Goal: Task Accomplishment & Management: Manage account settings

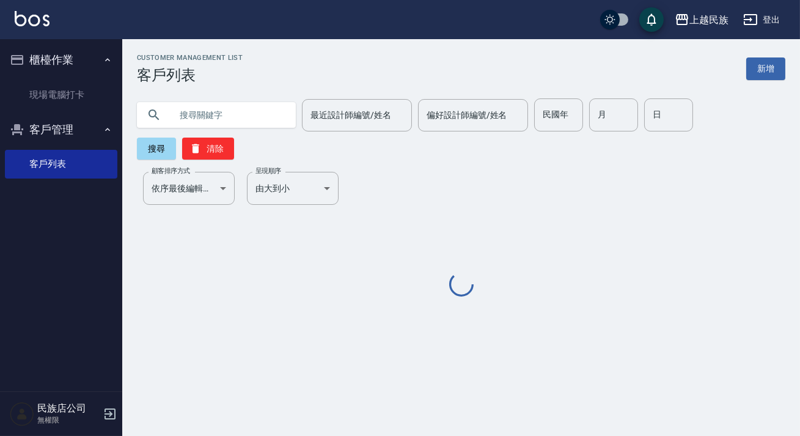
click at [219, 110] on input "text" at bounding box center [228, 114] width 115 height 33
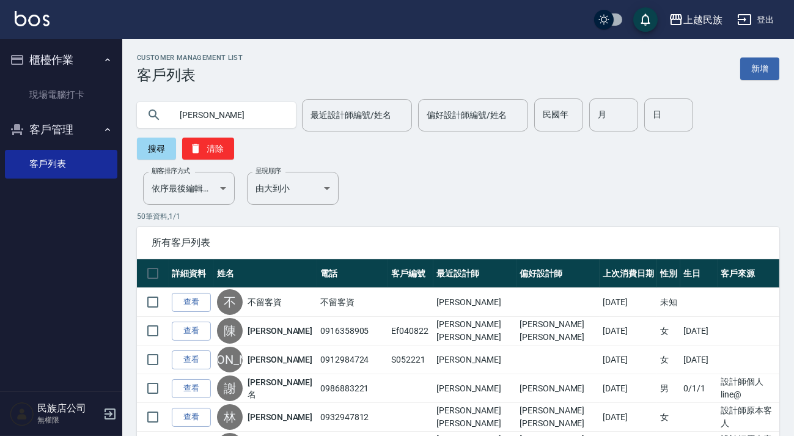
type input "朱"
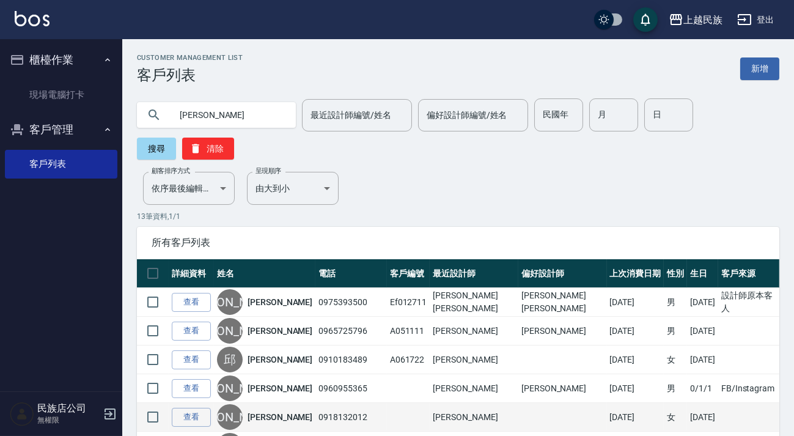
scroll to position [55, 0]
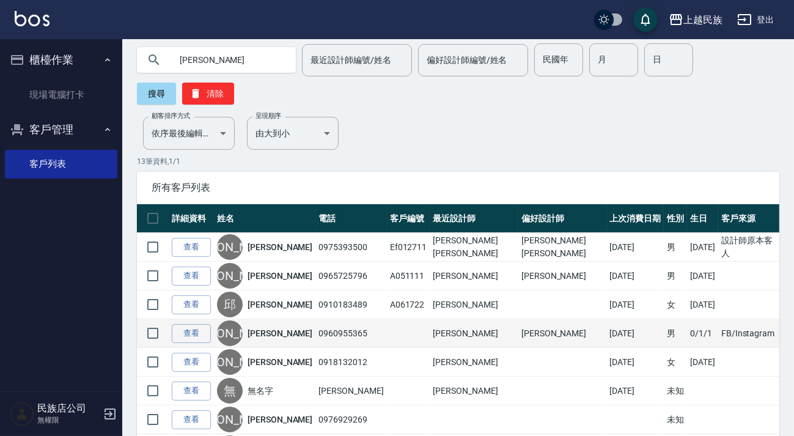
click at [271, 333] on link "朱冠彰" at bounding box center [279, 333] width 65 height 12
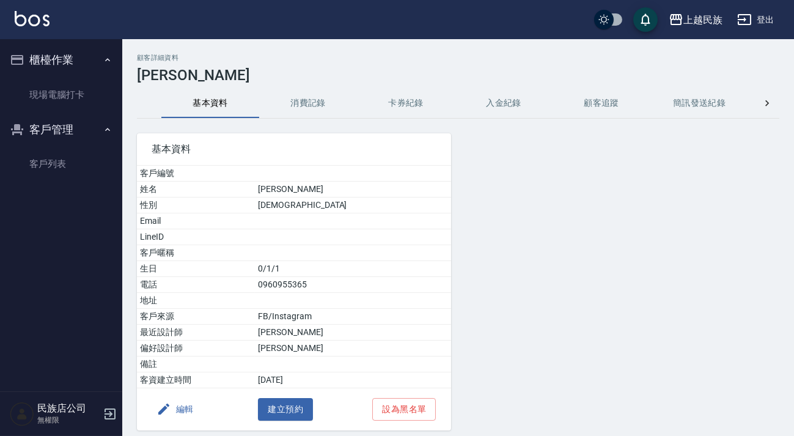
click at [181, 408] on button "編輯" at bounding box center [175, 409] width 47 height 23
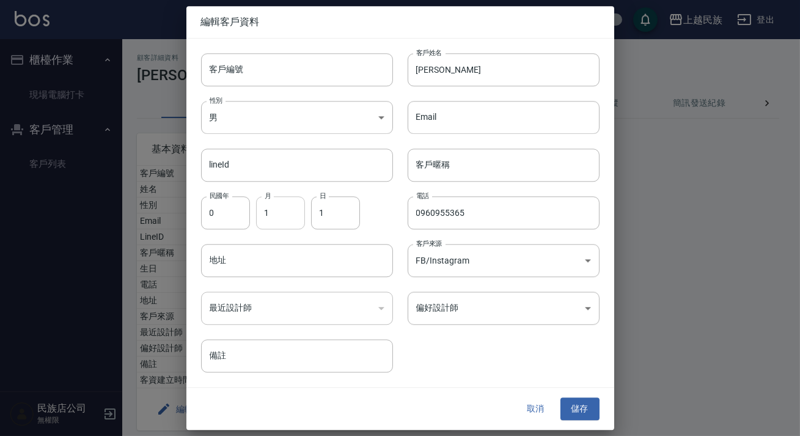
click at [291, 223] on input "1" at bounding box center [280, 212] width 49 height 33
type input "10"
click at [324, 220] on input "1" at bounding box center [335, 212] width 49 height 33
type input "24"
click at [225, 222] on input "0" at bounding box center [225, 212] width 49 height 33
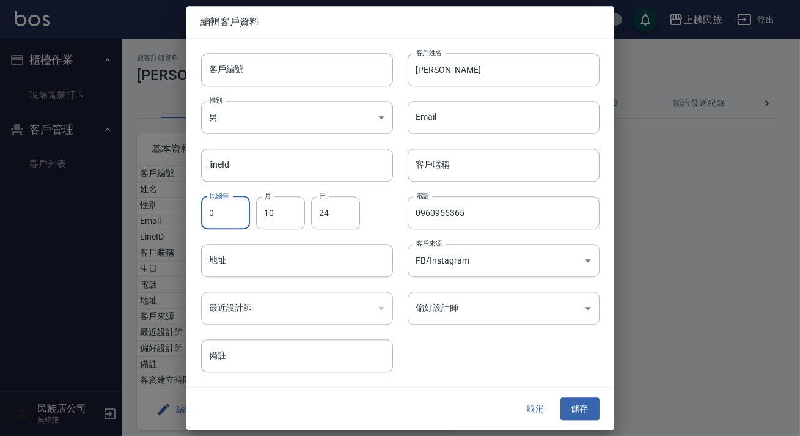
click at [439, 357] on div "客戶編號 客戶編號 客戶姓名 朱冠彰 客戶姓名 性別 男 MALE 性別 Email Email lineId lineId 客戶暱稱 客戶暱稱 民國年 0 …" at bounding box center [392, 205] width 413 height 334
click at [497, 327] on div "客戶編號 客戶編號 客戶姓名 朱冠彰 客戶姓名 性別 男 MALE 性別 Email Email lineId lineId 客戶暱稱 客戶暱稱 民國年 0 …" at bounding box center [392, 205] width 413 height 334
click at [497, 313] on body "上越民族 登出 櫃檯作業 現場電腦打卡 客戶管理 客戶列表 民族店公司 無權限 顧客詳細資料 朱冠彰 基本資料 消費記錄 卡券紀錄 入金紀錄 顧客追蹤 簡訊發…" at bounding box center [400, 240] width 800 height 481
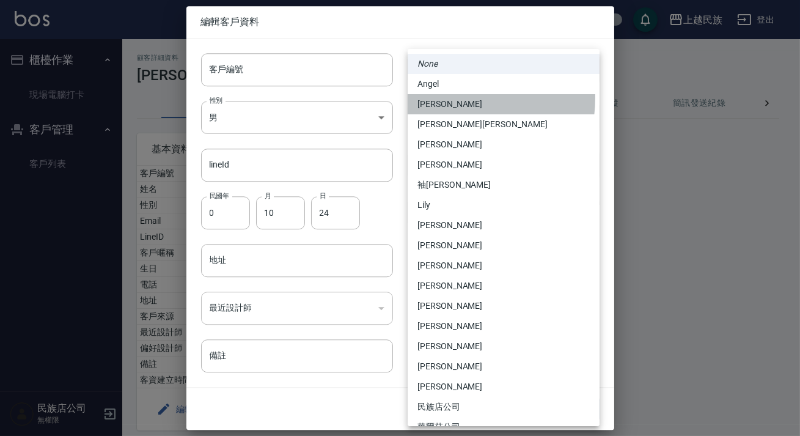
click at [452, 98] on li "[PERSON_NAME]" at bounding box center [504, 104] width 192 height 20
type input "5c4953ea-228a-472a-a88a-9959af7ca9a5"
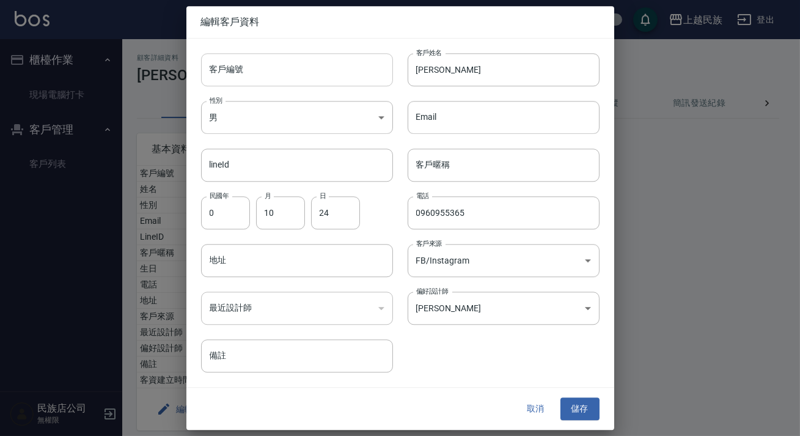
click at [332, 78] on input "客戶編號" at bounding box center [297, 69] width 192 height 33
type input "＿"
type input "a"
type input "A102411"
click at [571, 408] on button "儲存" at bounding box center [579, 409] width 39 height 23
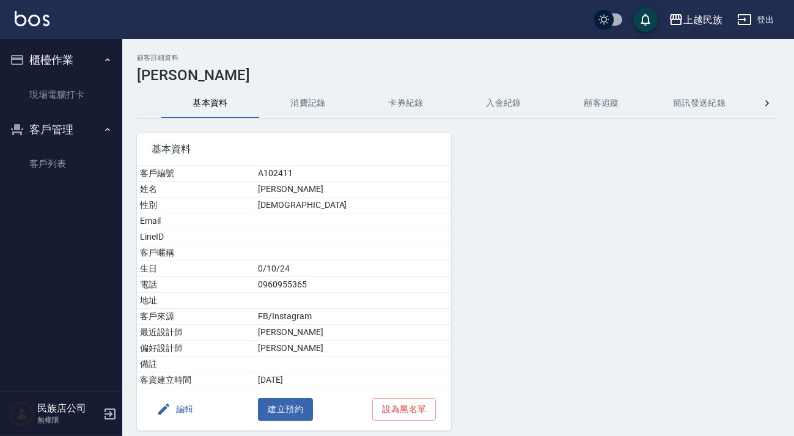
click at [29, 18] on img at bounding box center [32, 18] width 35 height 15
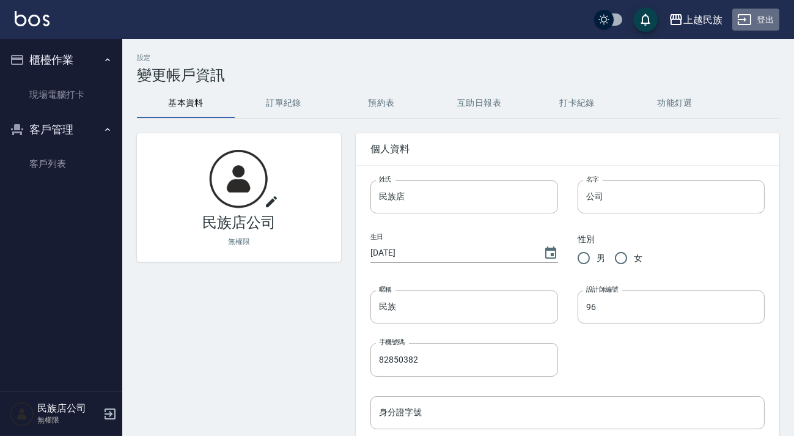
click at [761, 15] on button "登出" at bounding box center [755, 20] width 47 height 23
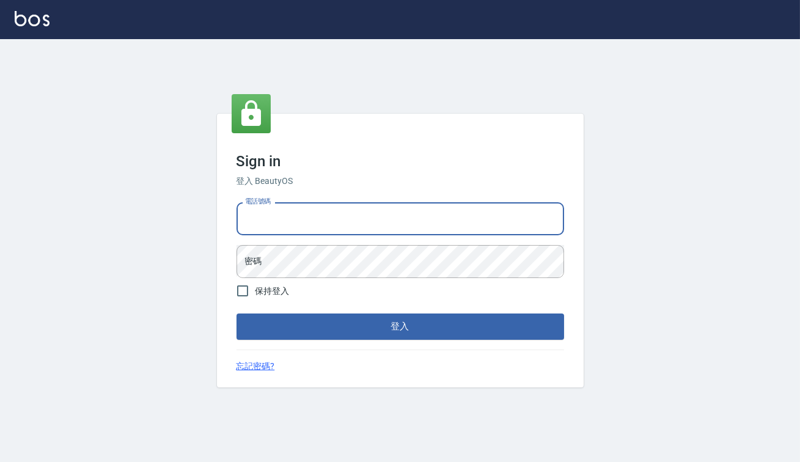
type input "0938917261"
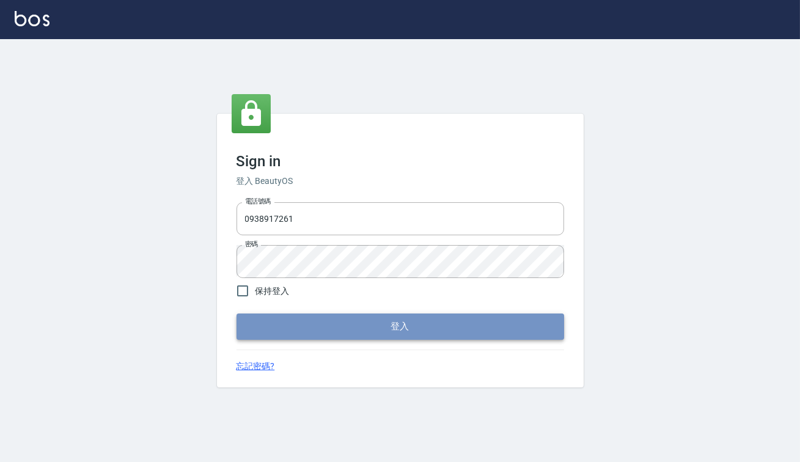
click at [392, 327] on button "登入" at bounding box center [399, 326] width 327 height 26
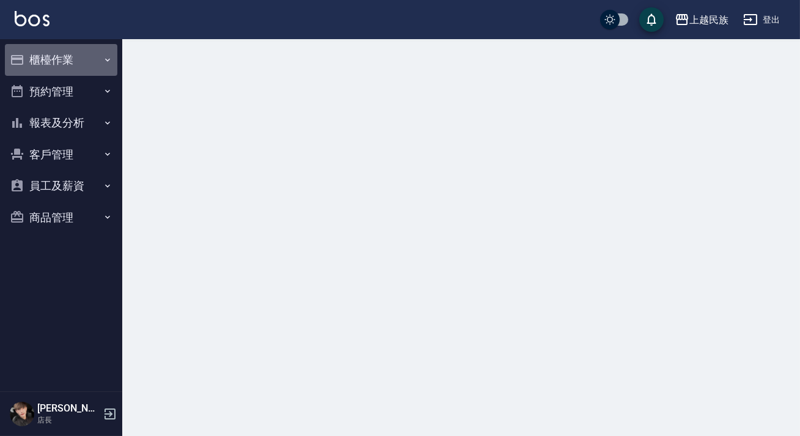
click at [56, 70] on button "櫃檯作業" at bounding box center [61, 60] width 112 height 32
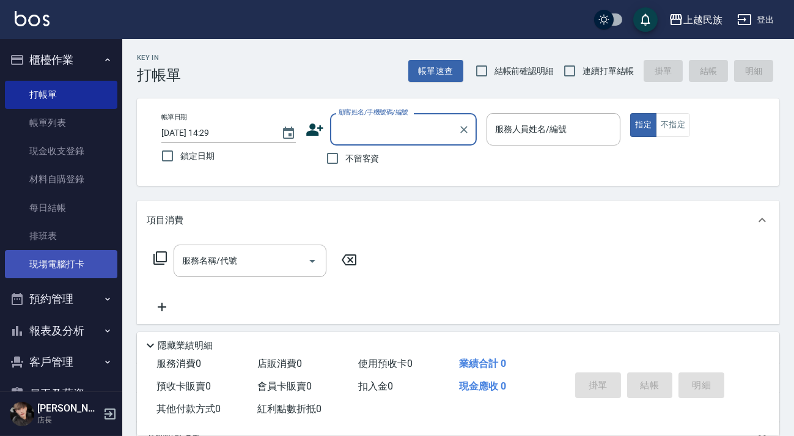
click at [80, 263] on link "現場電腦打卡" at bounding box center [61, 264] width 112 height 28
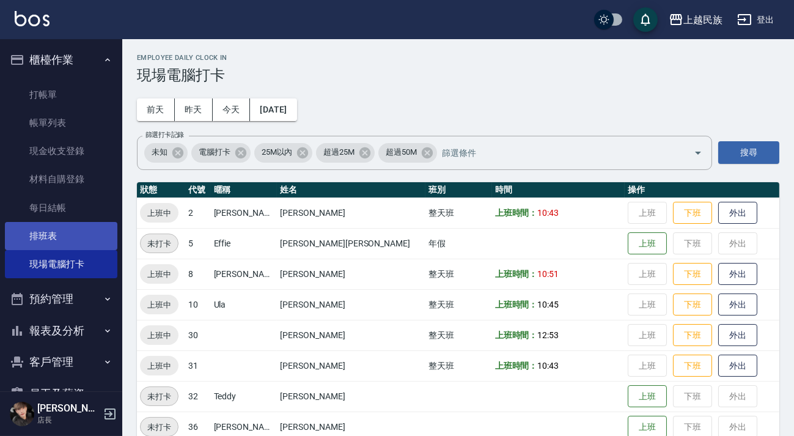
click at [79, 234] on link "排班表" at bounding box center [61, 236] width 112 height 28
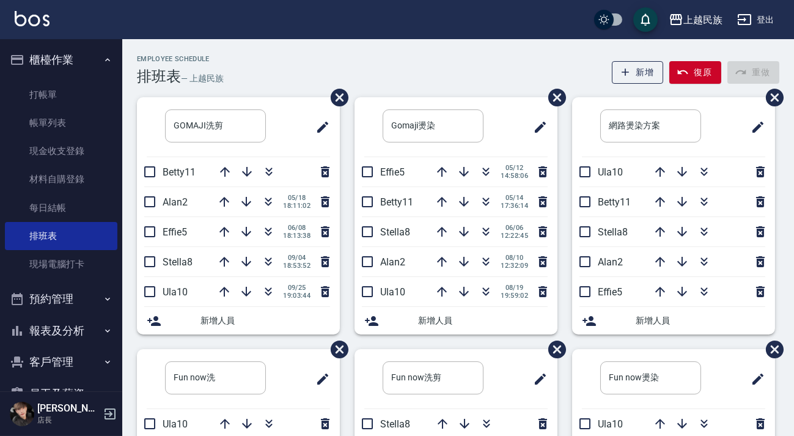
scroll to position [79, 0]
